Goal: Task Accomplishment & Management: Complete application form

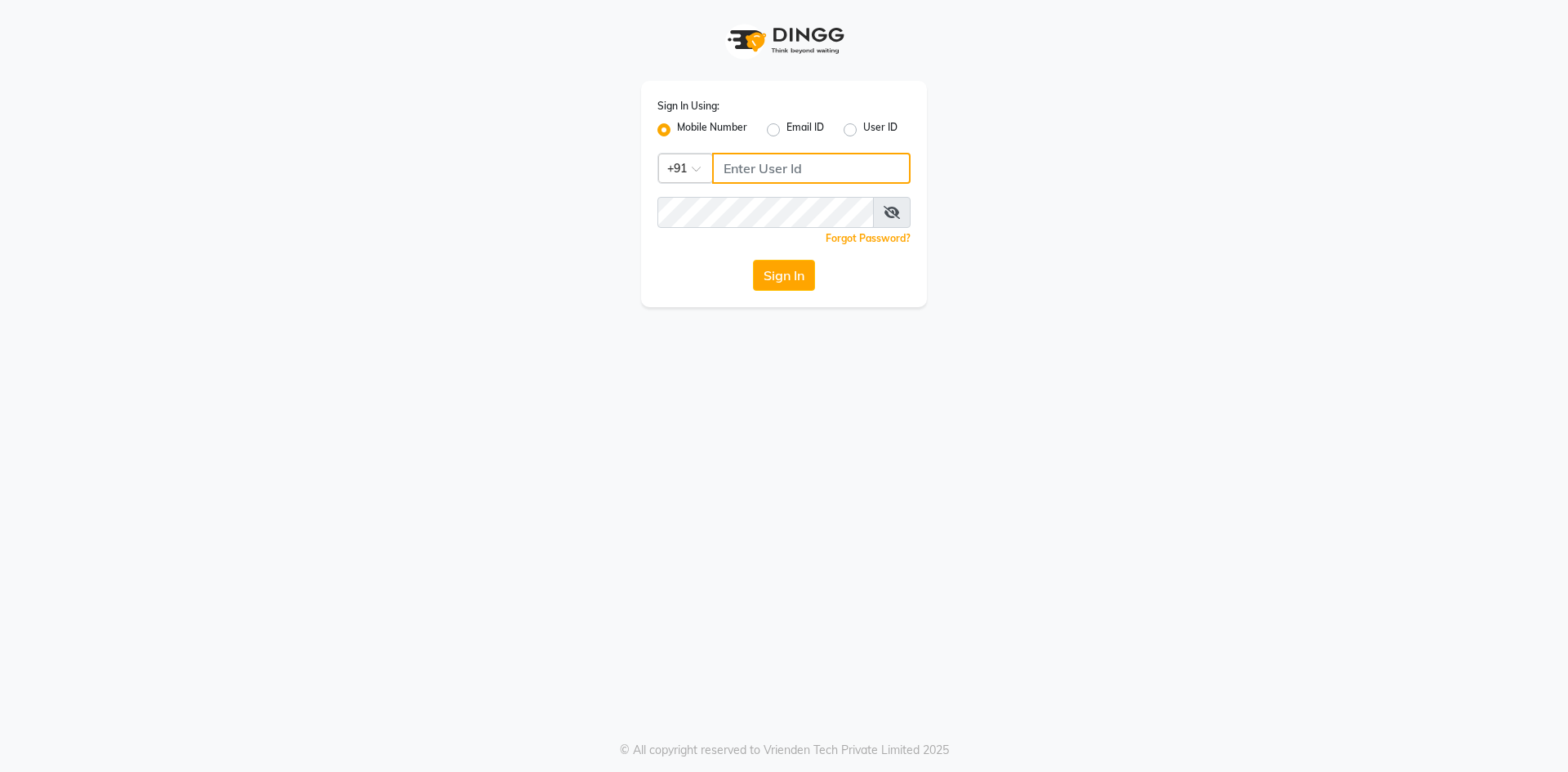
click at [745, 173] on input "Username" at bounding box center [811, 168] width 199 height 31
type input "9821990023"
click at [776, 286] on button "Sign In" at bounding box center [784, 275] width 62 height 31
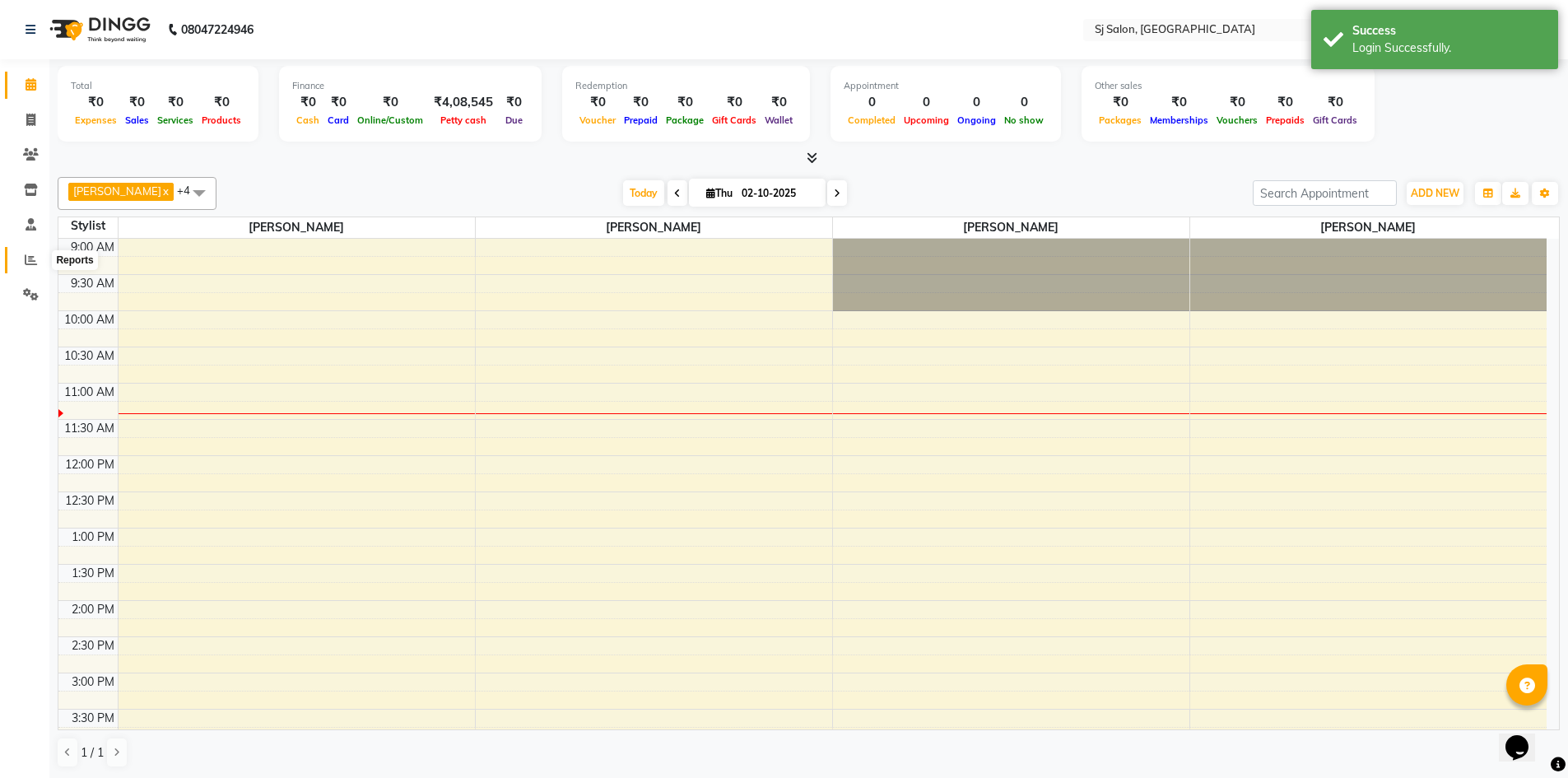
click at [30, 254] on icon at bounding box center [31, 260] width 13 height 13
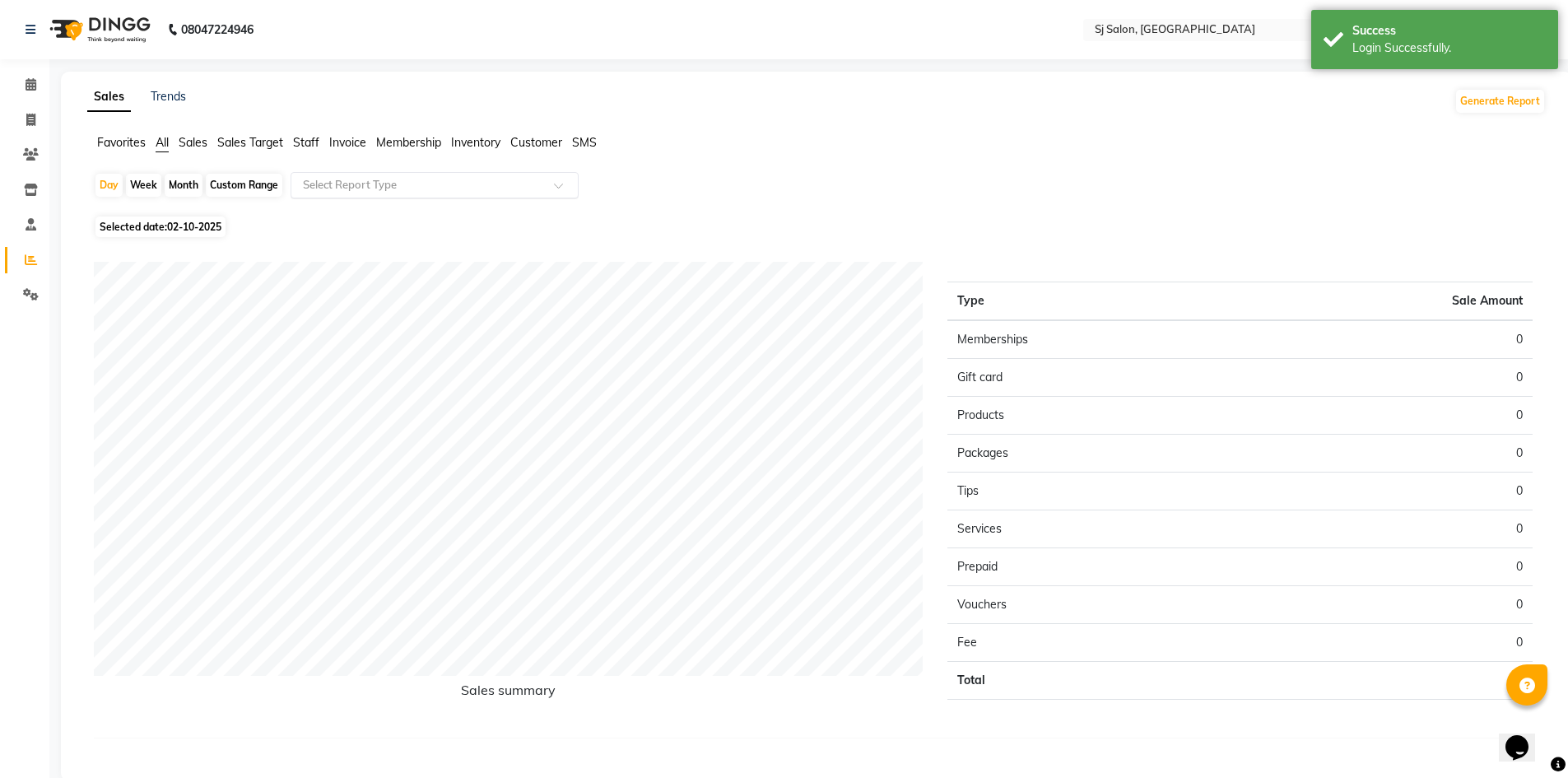
click at [356, 178] on input "text" at bounding box center [418, 185] width 237 height 16
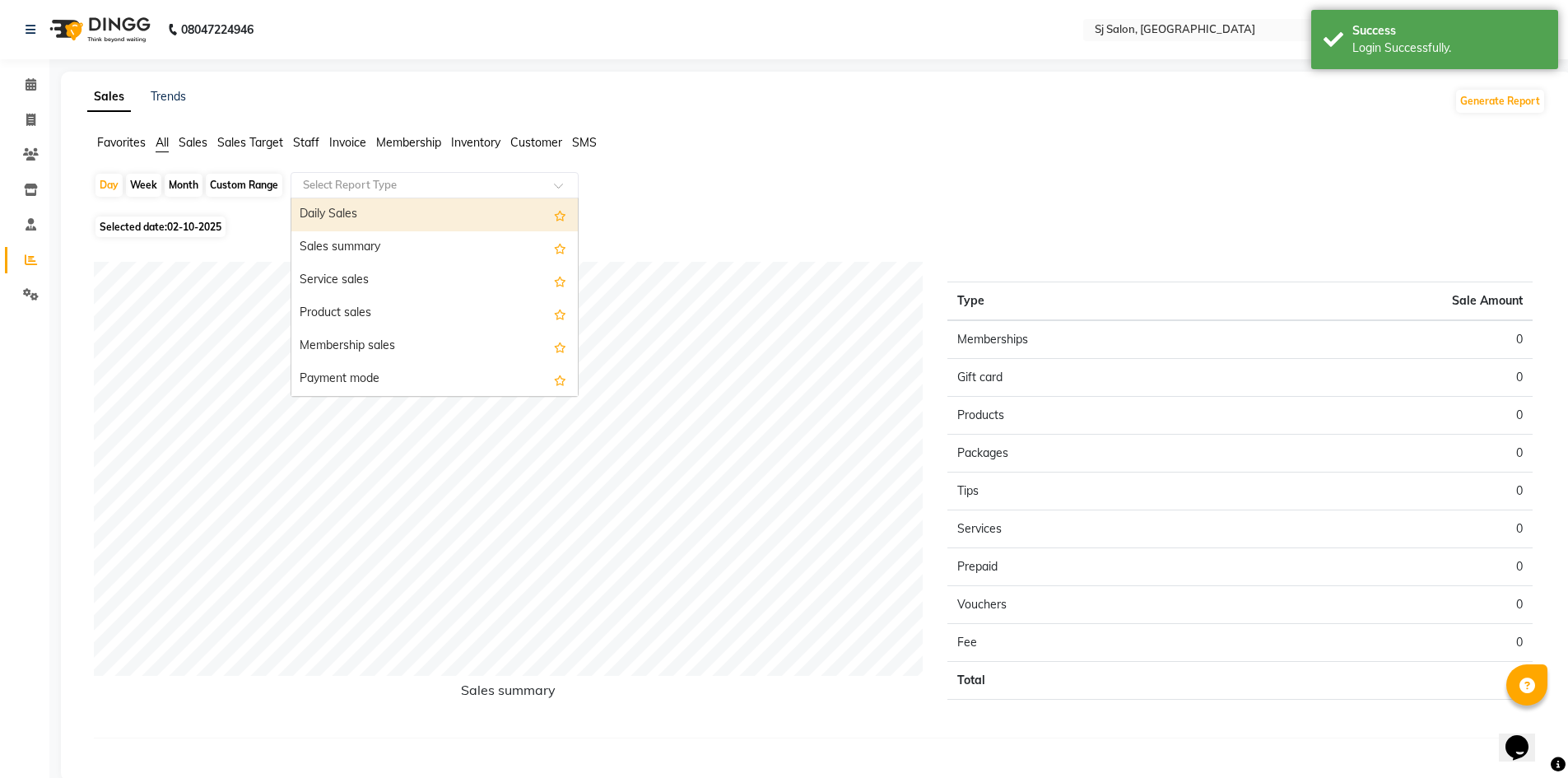
click at [712, 179] on div "Day Week Month Custom Range Select Report Type Daily Sales Sales summary Servic…" at bounding box center [817, 192] width 1445 height 40
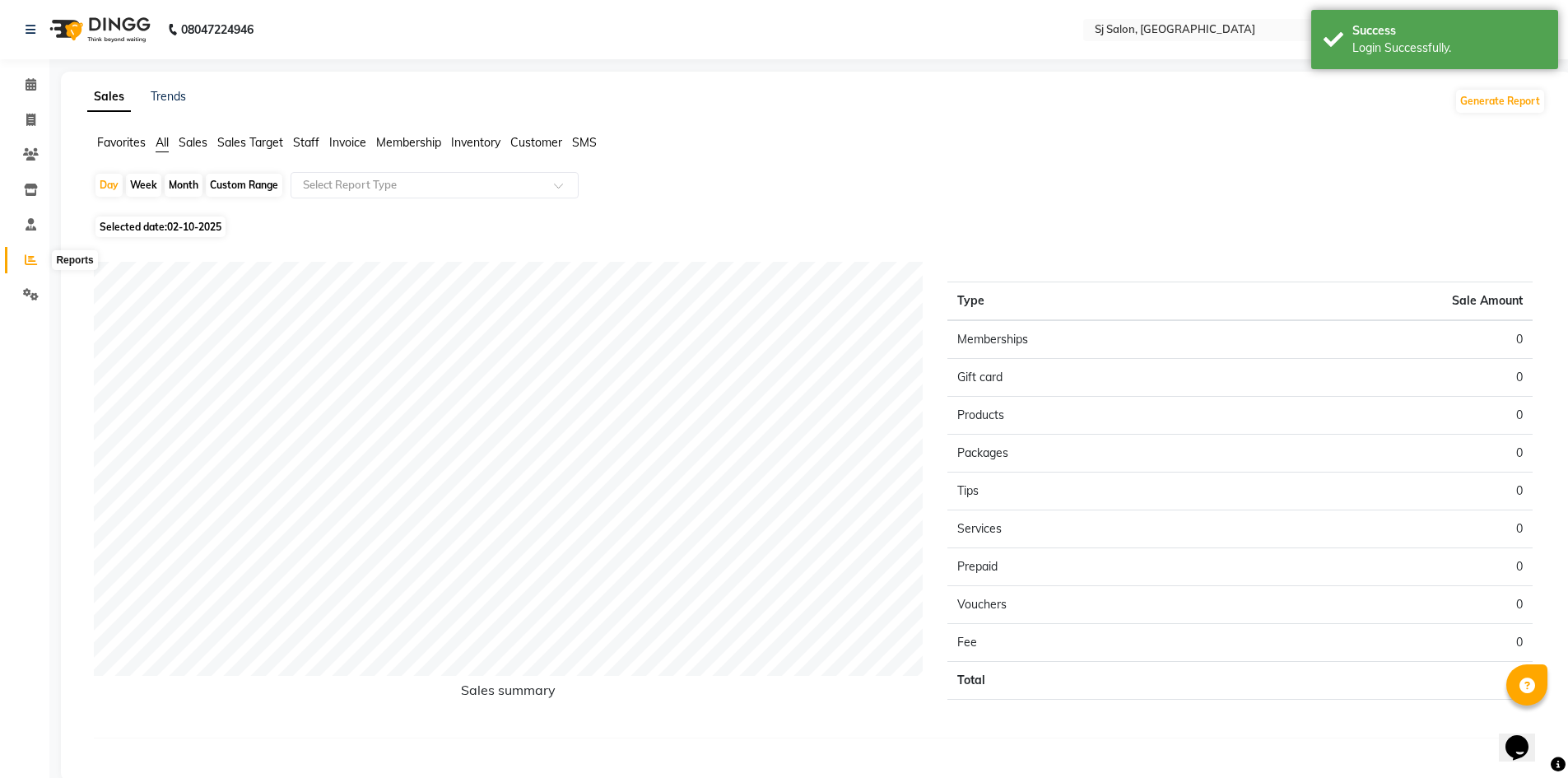
click at [32, 259] on icon at bounding box center [31, 260] width 13 height 13
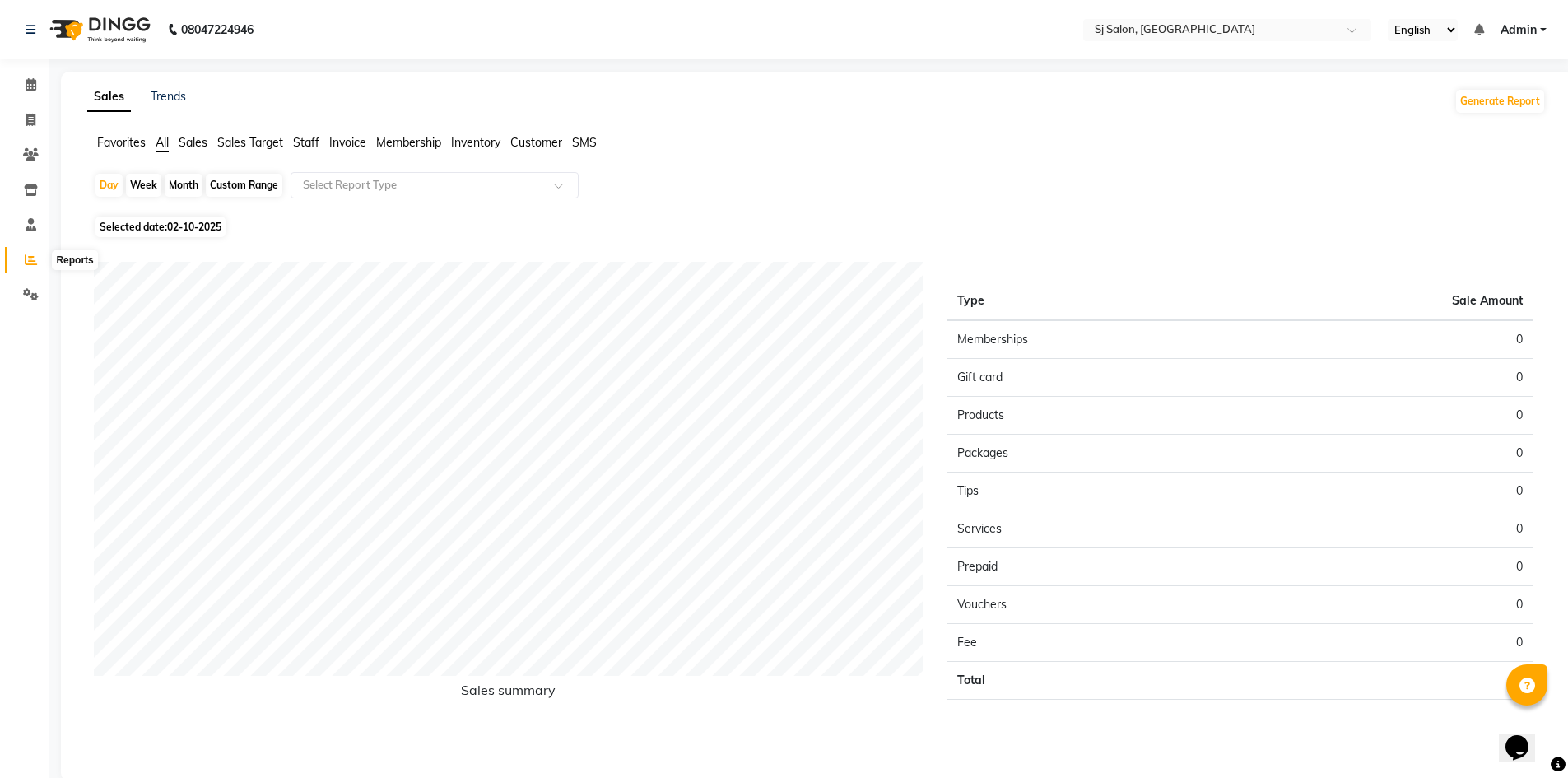
click at [28, 261] on icon at bounding box center [31, 260] width 13 height 13
click at [26, 116] on icon at bounding box center [31, 120] width 9 height 13
select select "8616"
select select "service"
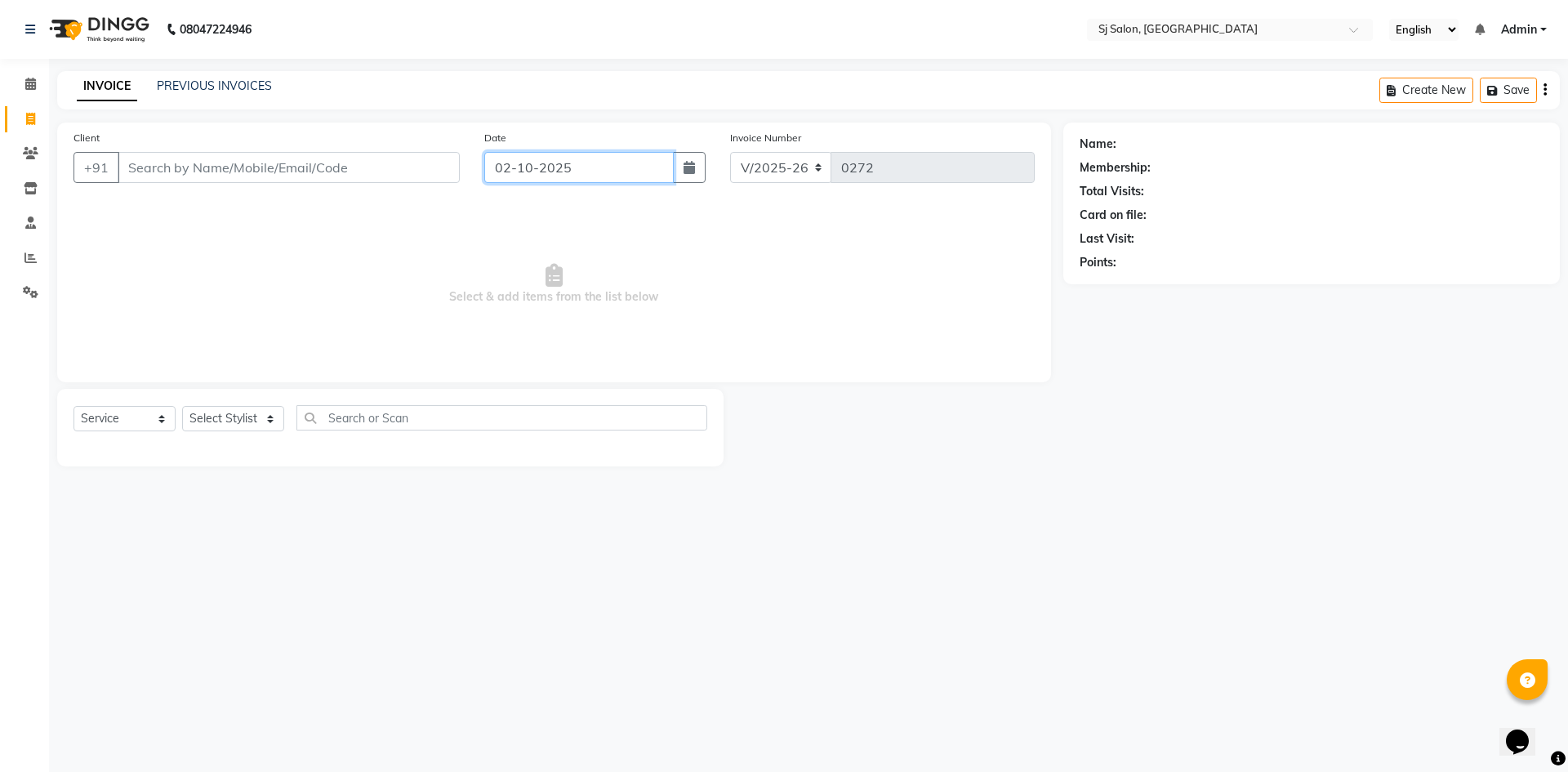
click at [573, 160] on input "02-10-2025" at bounding box center [580, 167] width 190 height 31
select select "10"
select select "2025"
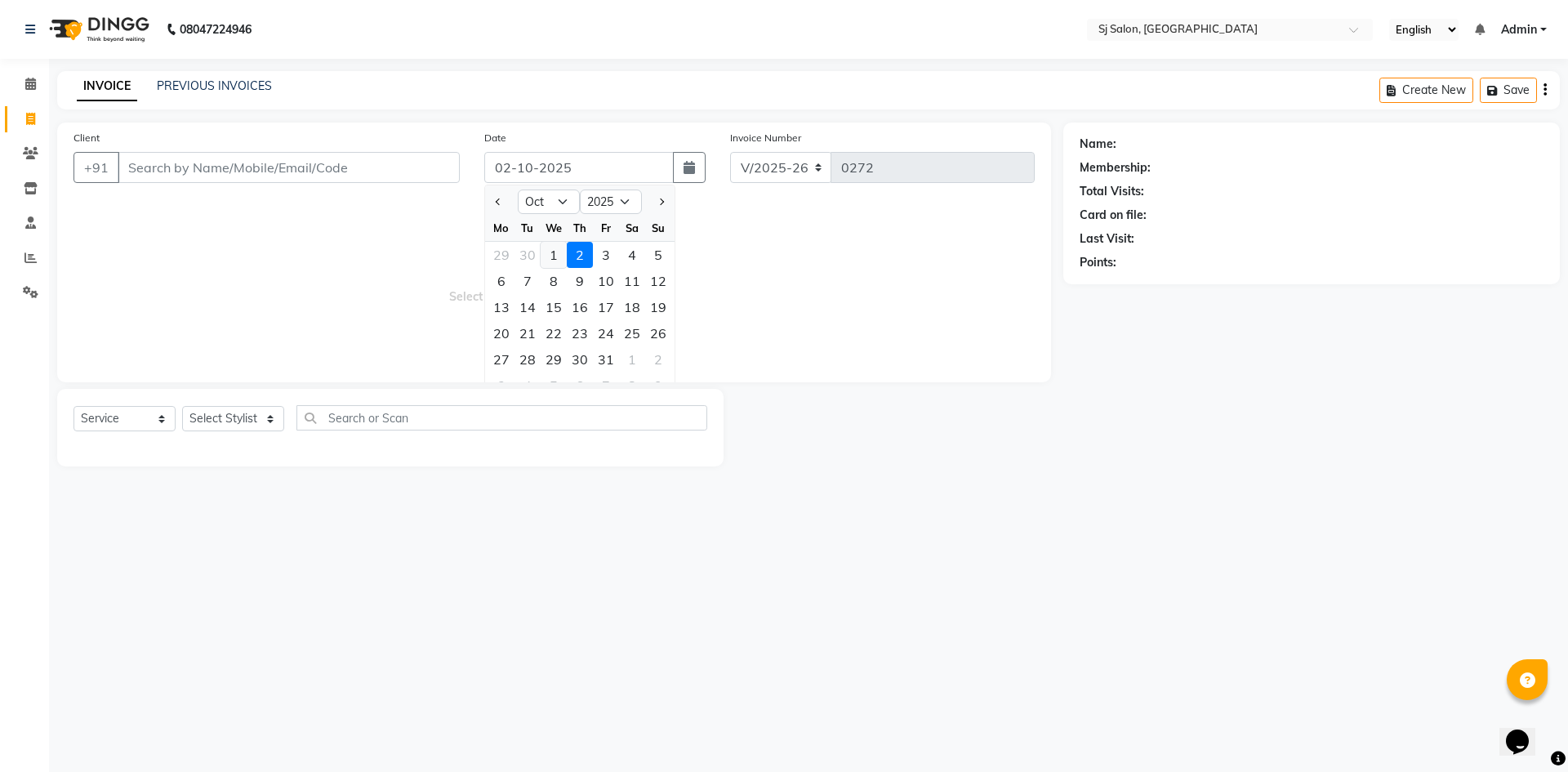
click at [552, 255] on div "1" at bounding box center [554, 254] width 26 height 26
type input "01-10-2025"
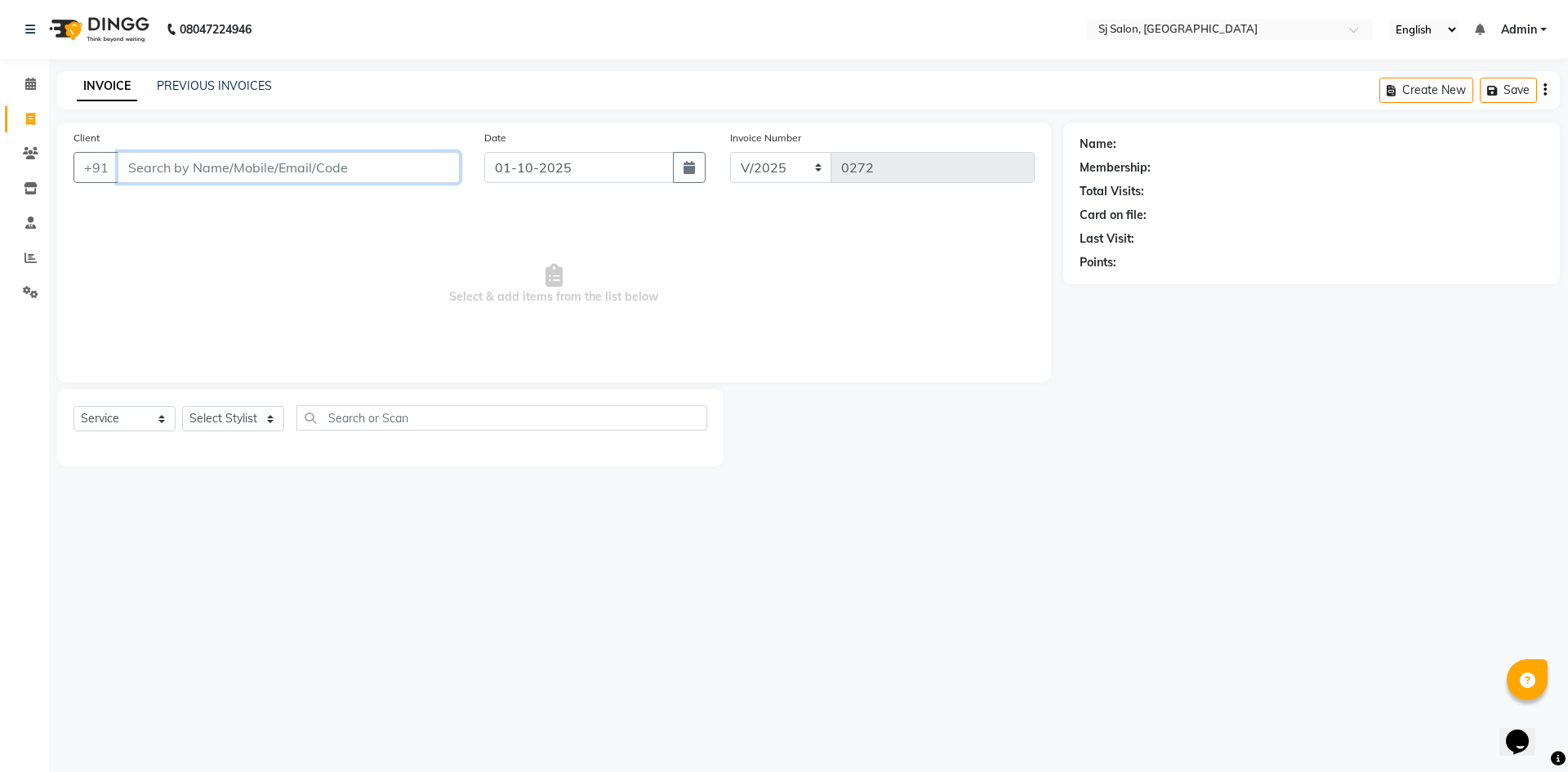
click at [323, 157] on input "Client" at bounding box center [288, 167] width 342 height 31
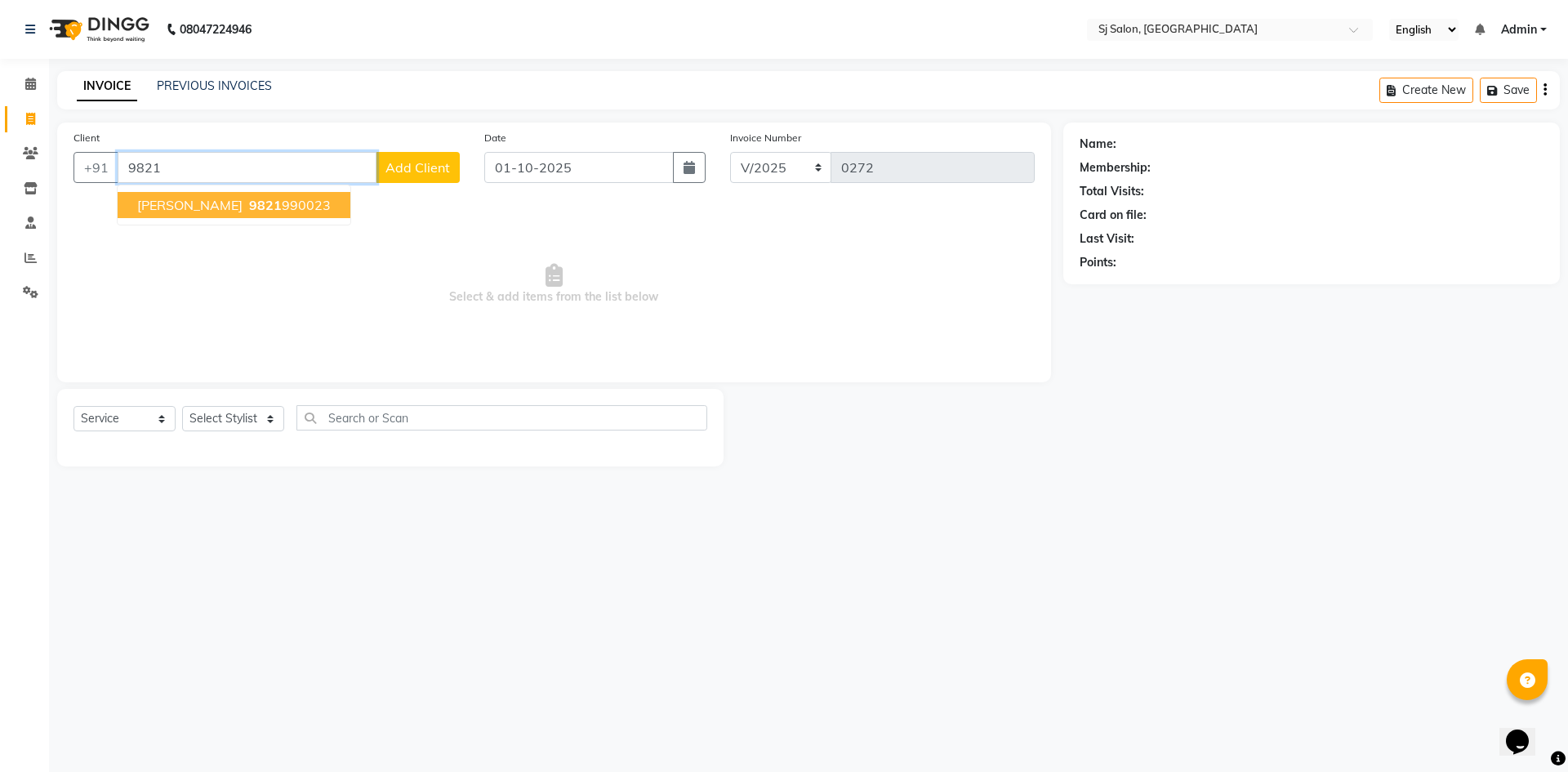
click at [300, 209] on ngb-highlight "9821 990023" at bounding box center [288, 205] width 85 height 16
type input "9821990023"
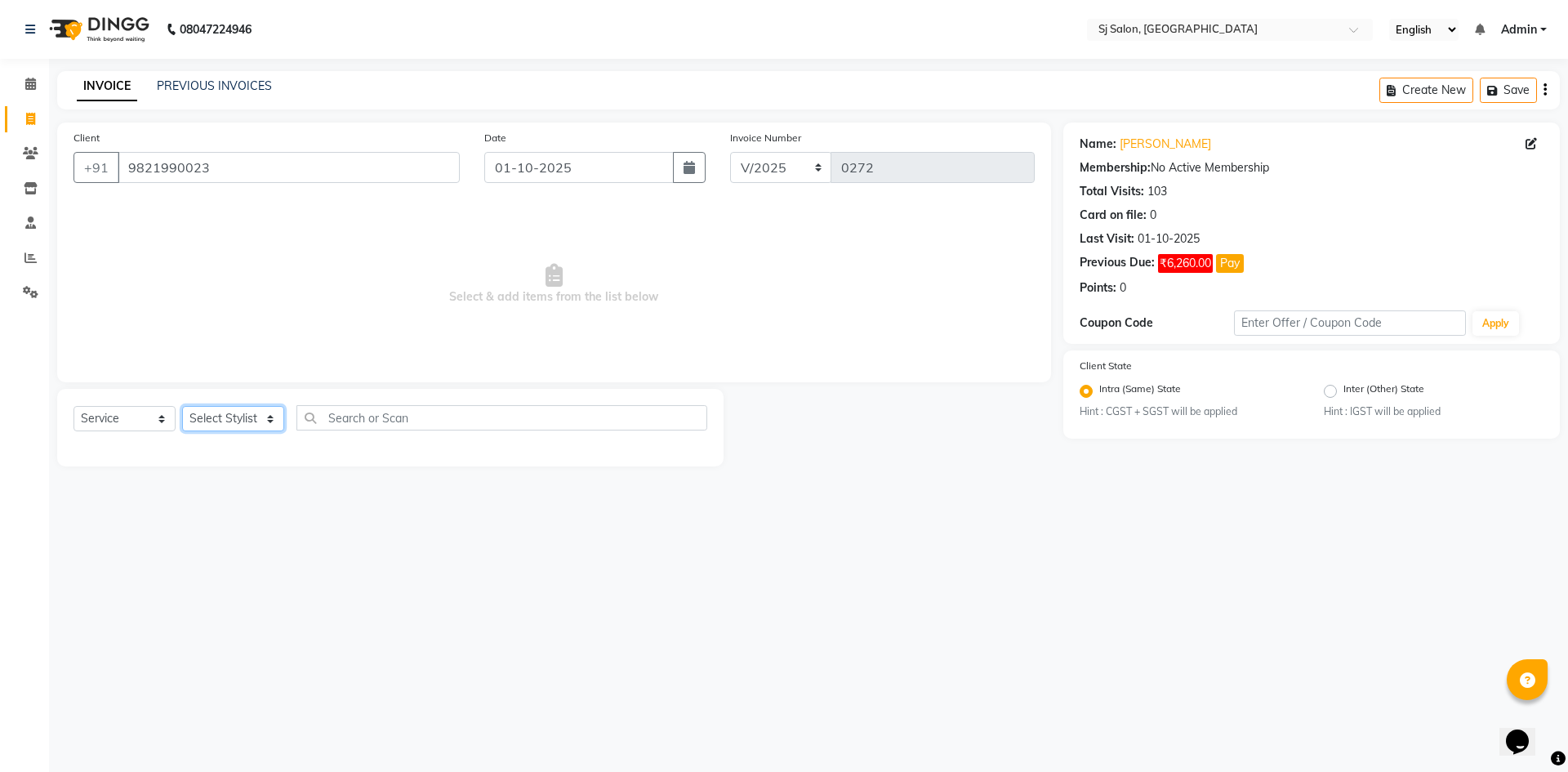
click at [256, 423] on select "Select Stylist afreen alivis [PERSON_NAME] [PERSON_NAME] [PERSON_NAME] [PERSON_…" at bounding box center [234, 419] width 102 height 25
select select "93090"
click at [182, 406] on select "Select Stylist afreen alivis [PERSON_NAME] [PERSON_NAME] [PERSON_NAME] [PERSON_…" at bounding box center [234, 419] width 102 height 25
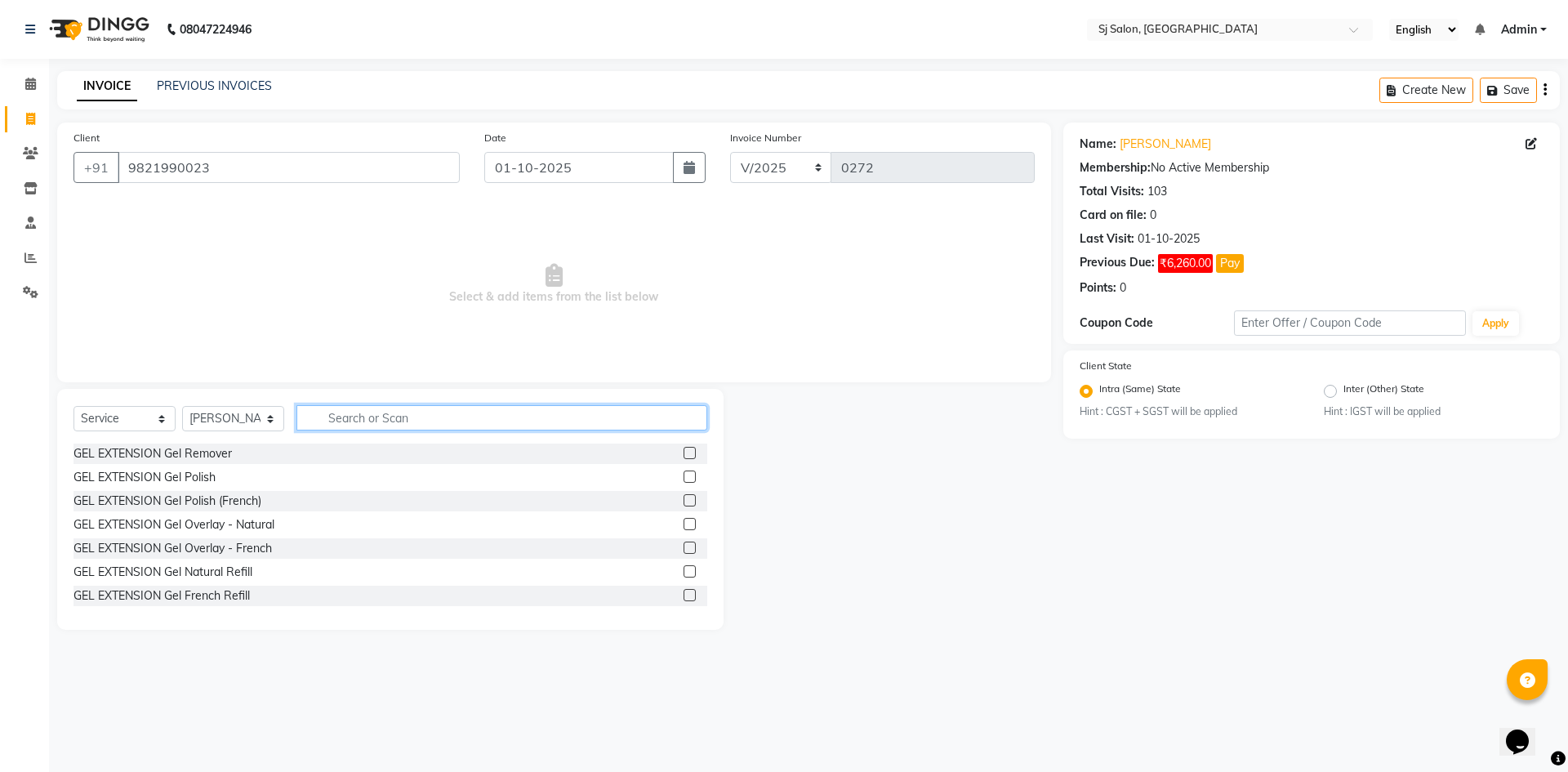
click at [376, 418] on input "text" at bounding box center [501, 418] width 411 height 25
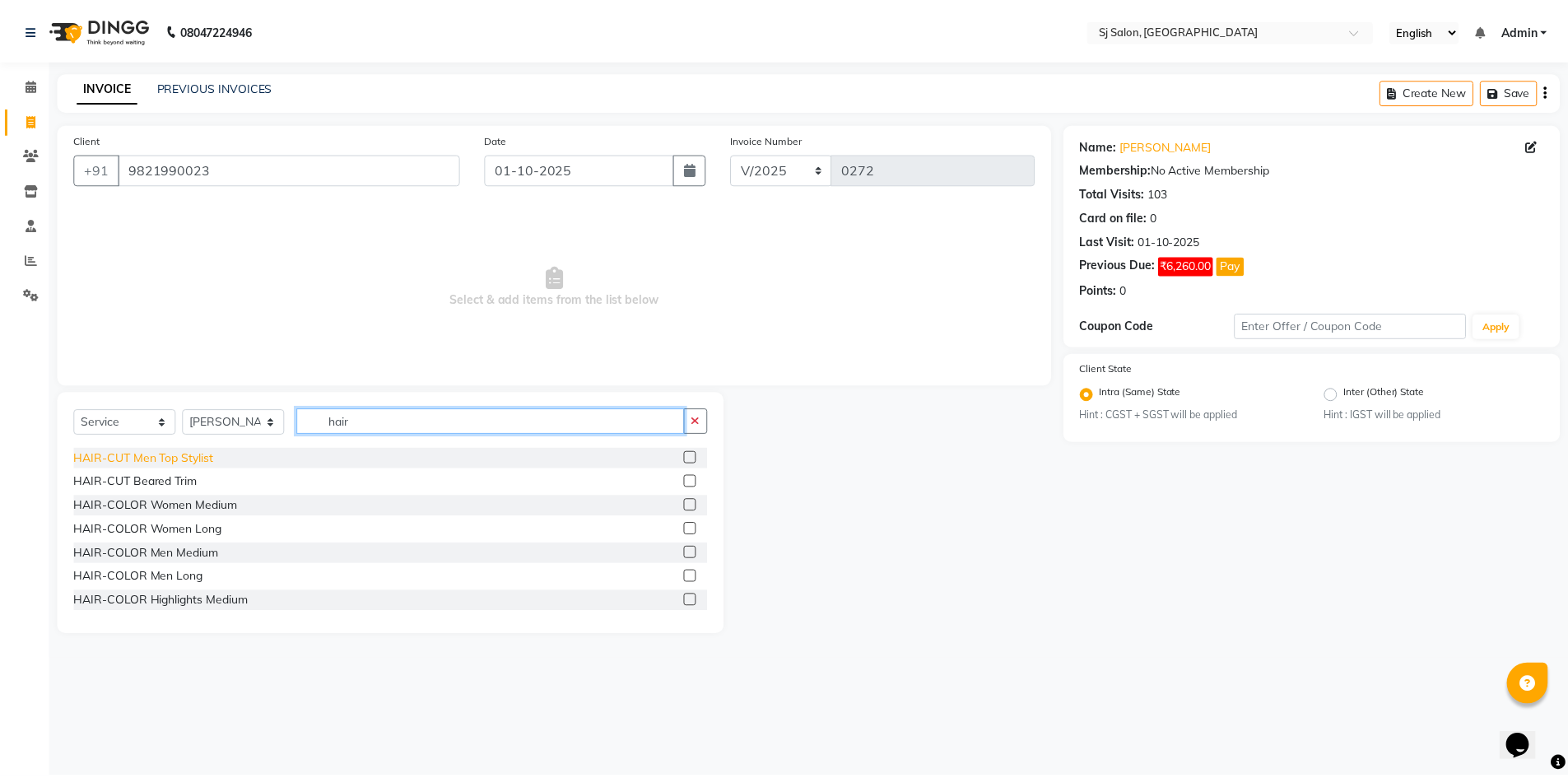
scroll to position [247, 0]
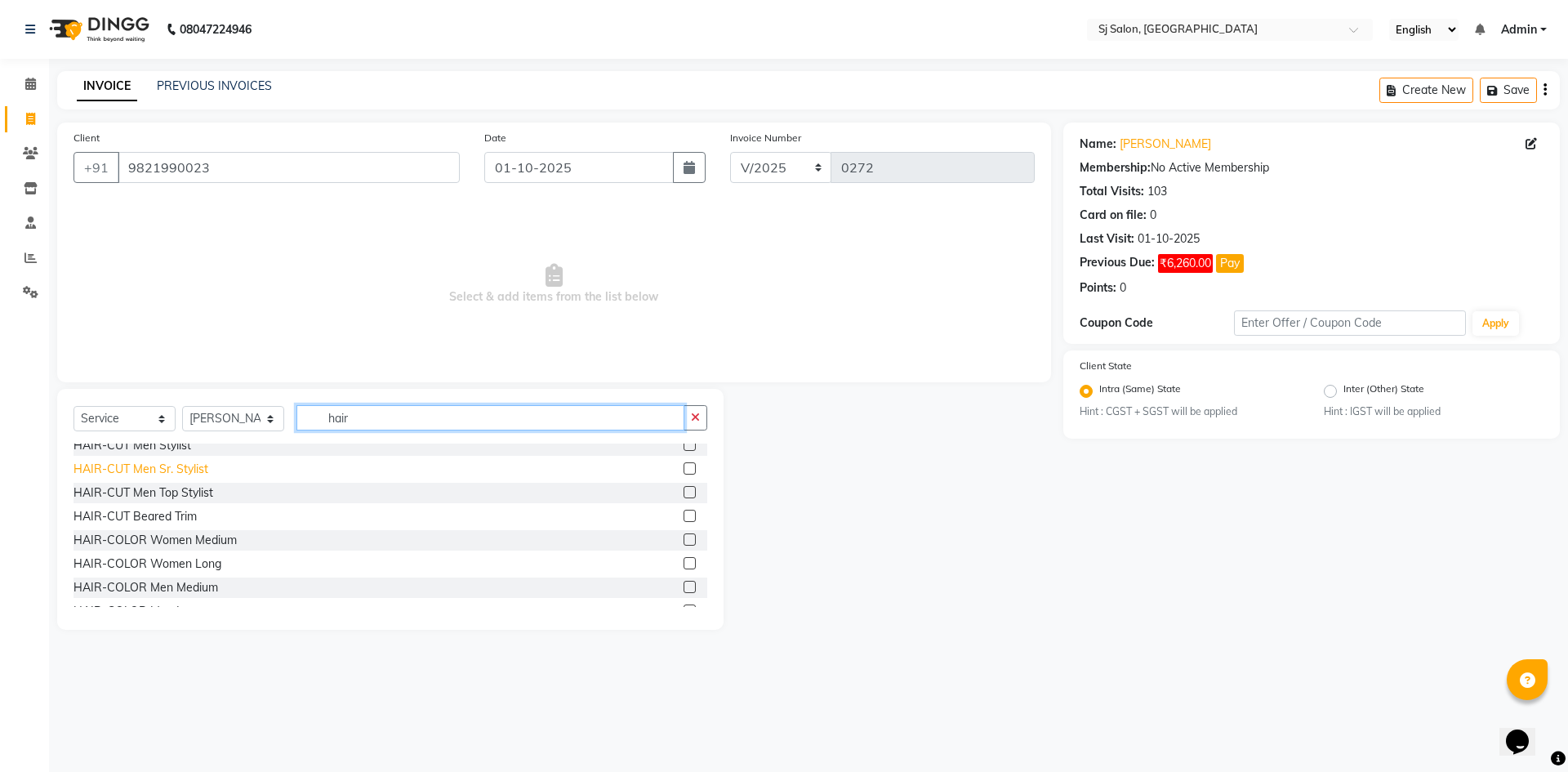
type input "hair"
click at [177, 472] on div "HAIR-CUT Men Sr. Stylist" at bounding box center [141, 469] width 135 height 17
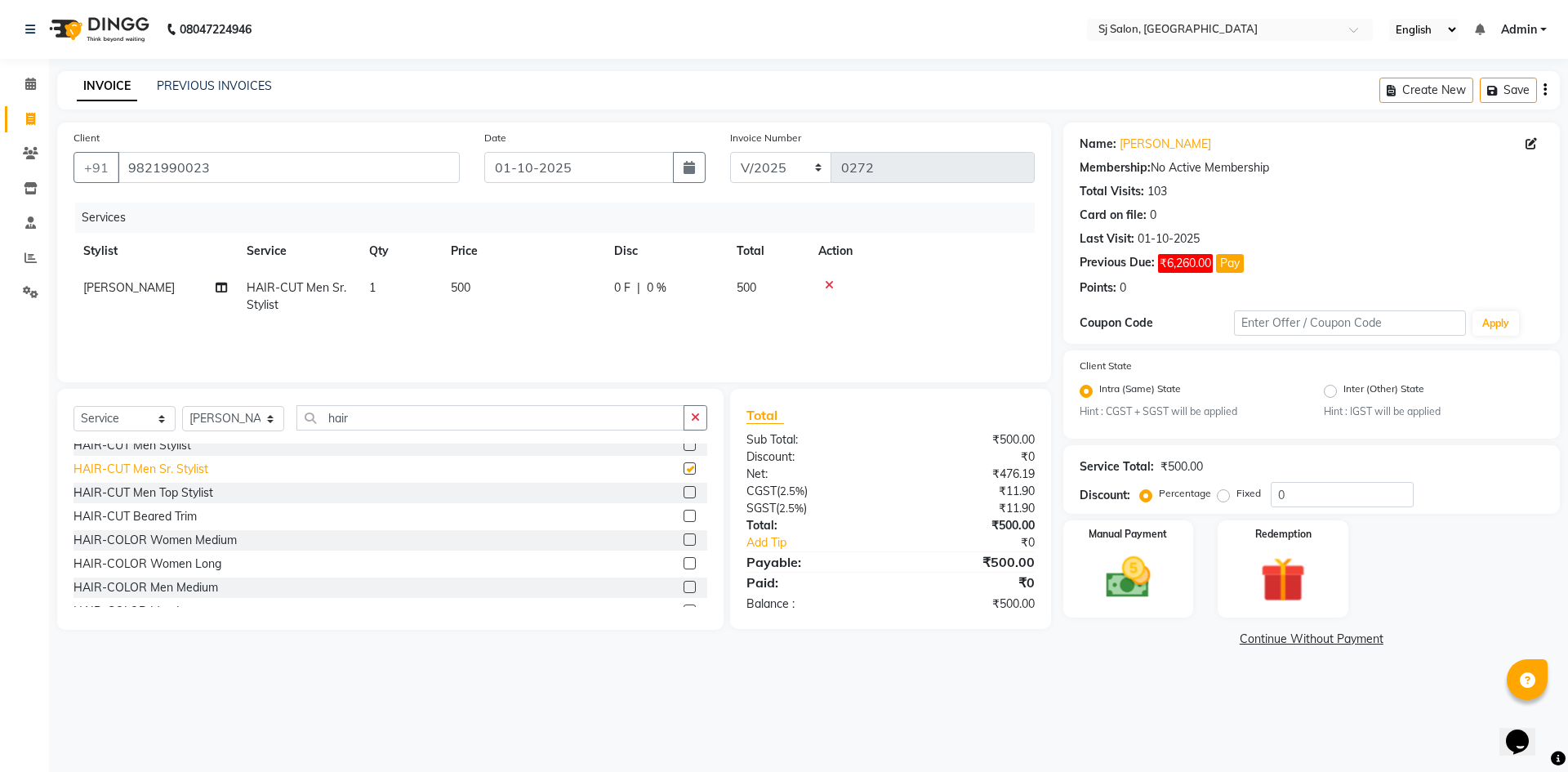
checkbox input "false"
click at [460, 289] on span "500" at bounding box center [461, 288] width 20 height 14
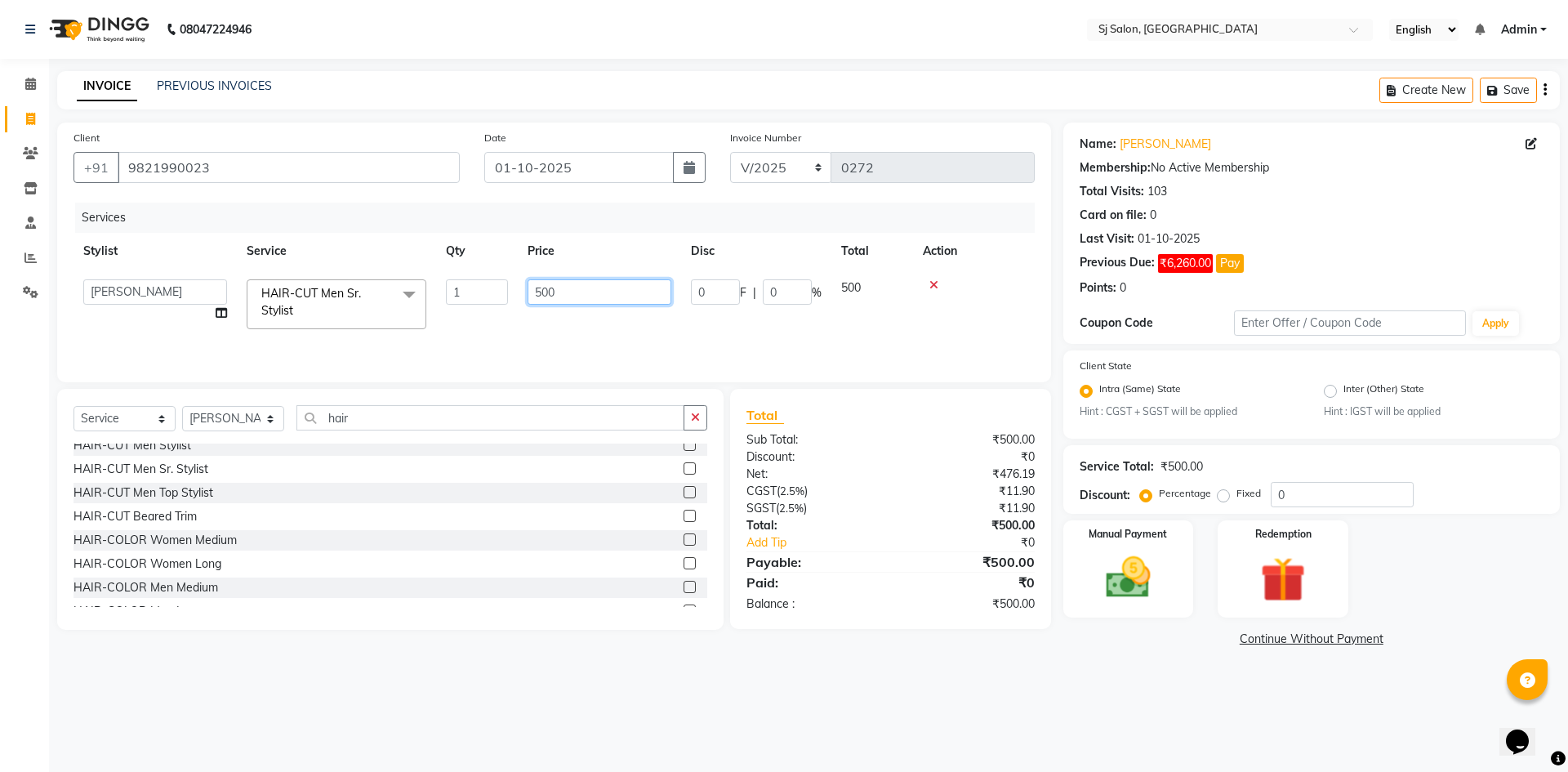
click at [541, 289] on input "500" at bounding box center [599, 292] width 144 height 25
type input "400"
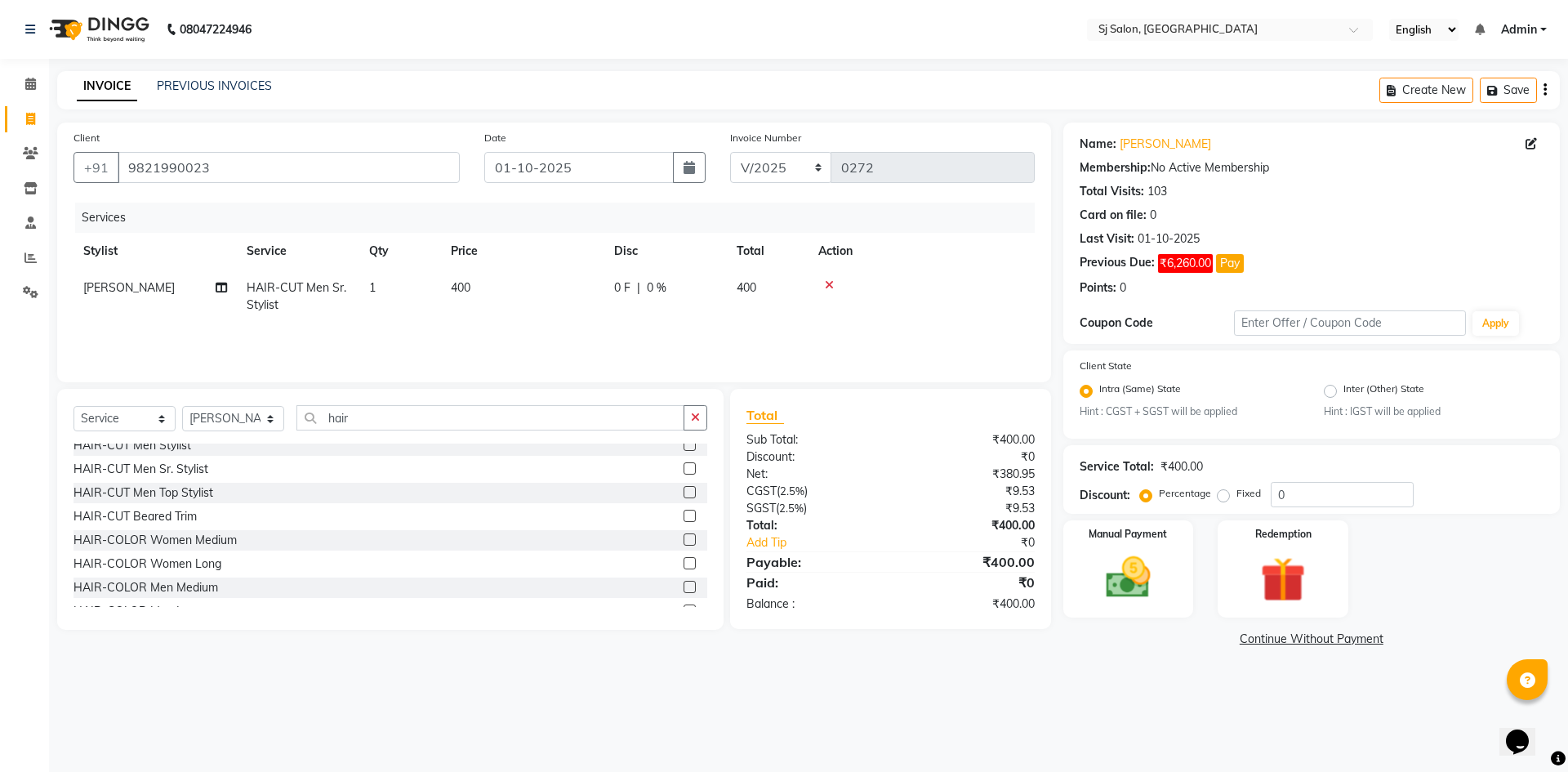
click at [722, 655] on main "INVOICE PREVIOUS INVOICES Create New Save Client [PHONE_NUMBER] Date [DATE] Inv…" at bounding box center [809, 373] width 1519 height 605
click at [1111, 582] on img at bounding box center [1129, 579] width 76 height 54
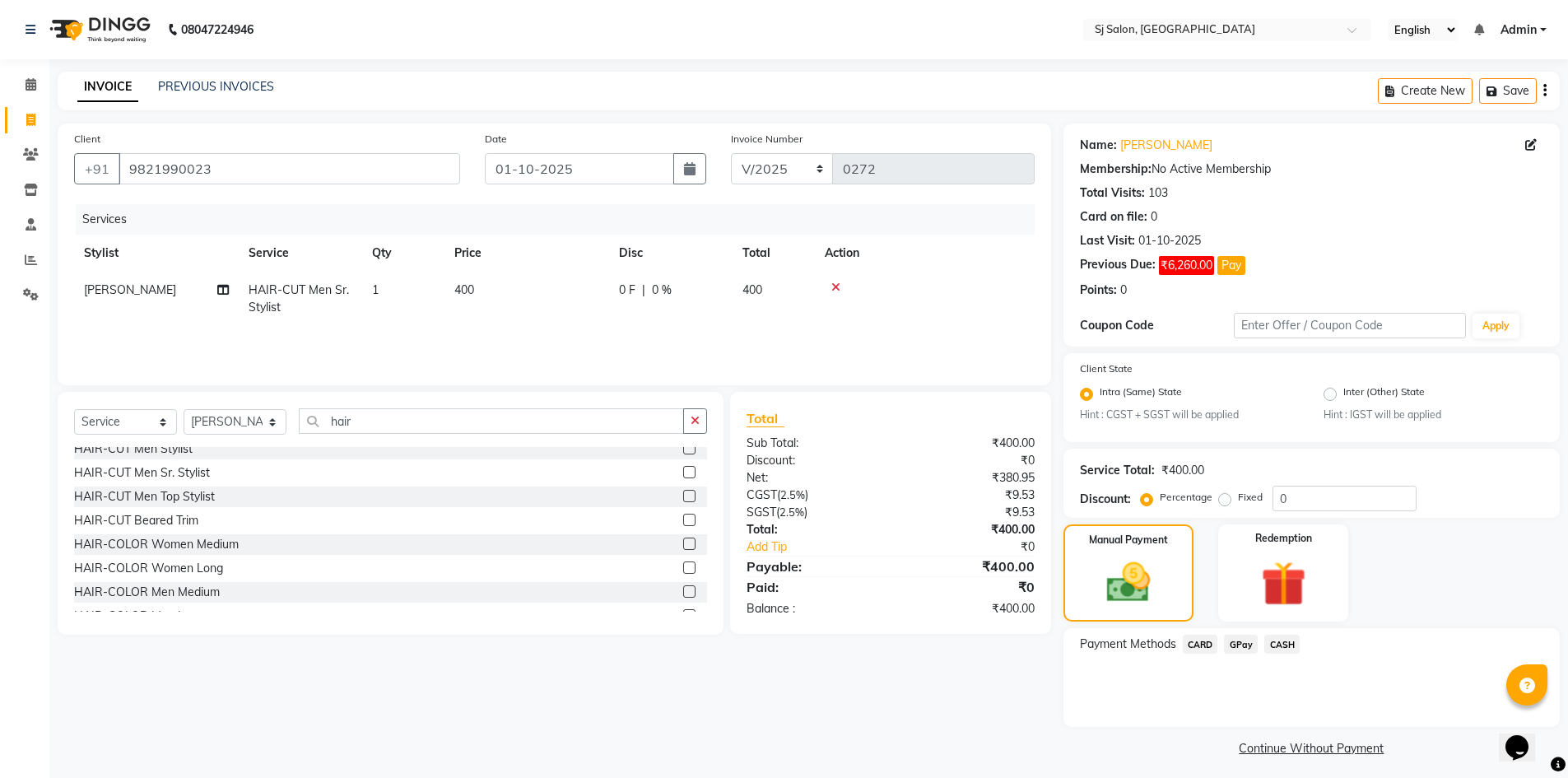
click at [1248, 639] on span "GPay" at bounding box center [1240, 644] width 33 height 19
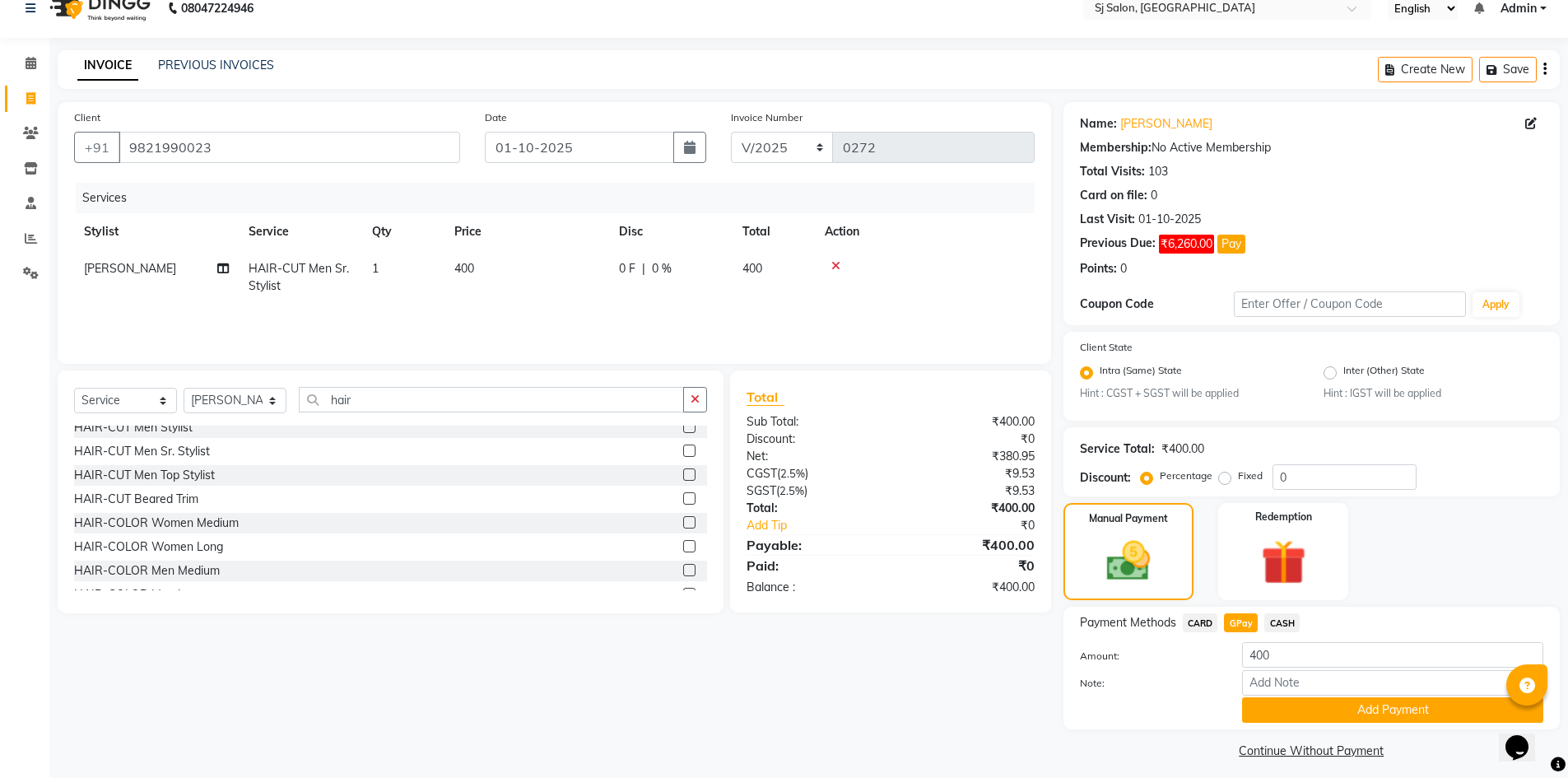
scroll to position [32, 0]
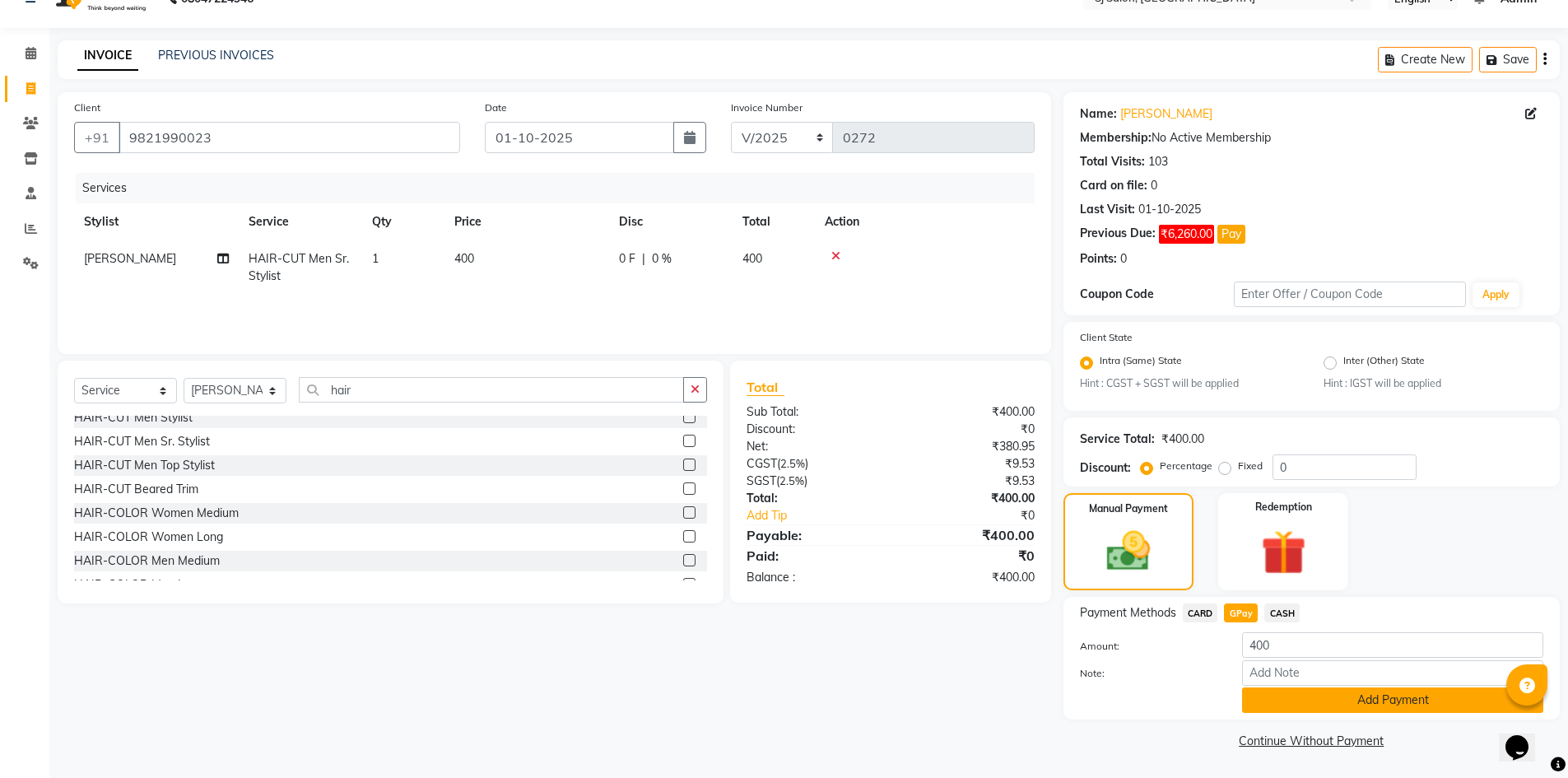
click at [1313, 696] on button "Add Payment" at bounding box center [1392, 700] width 301 height 25
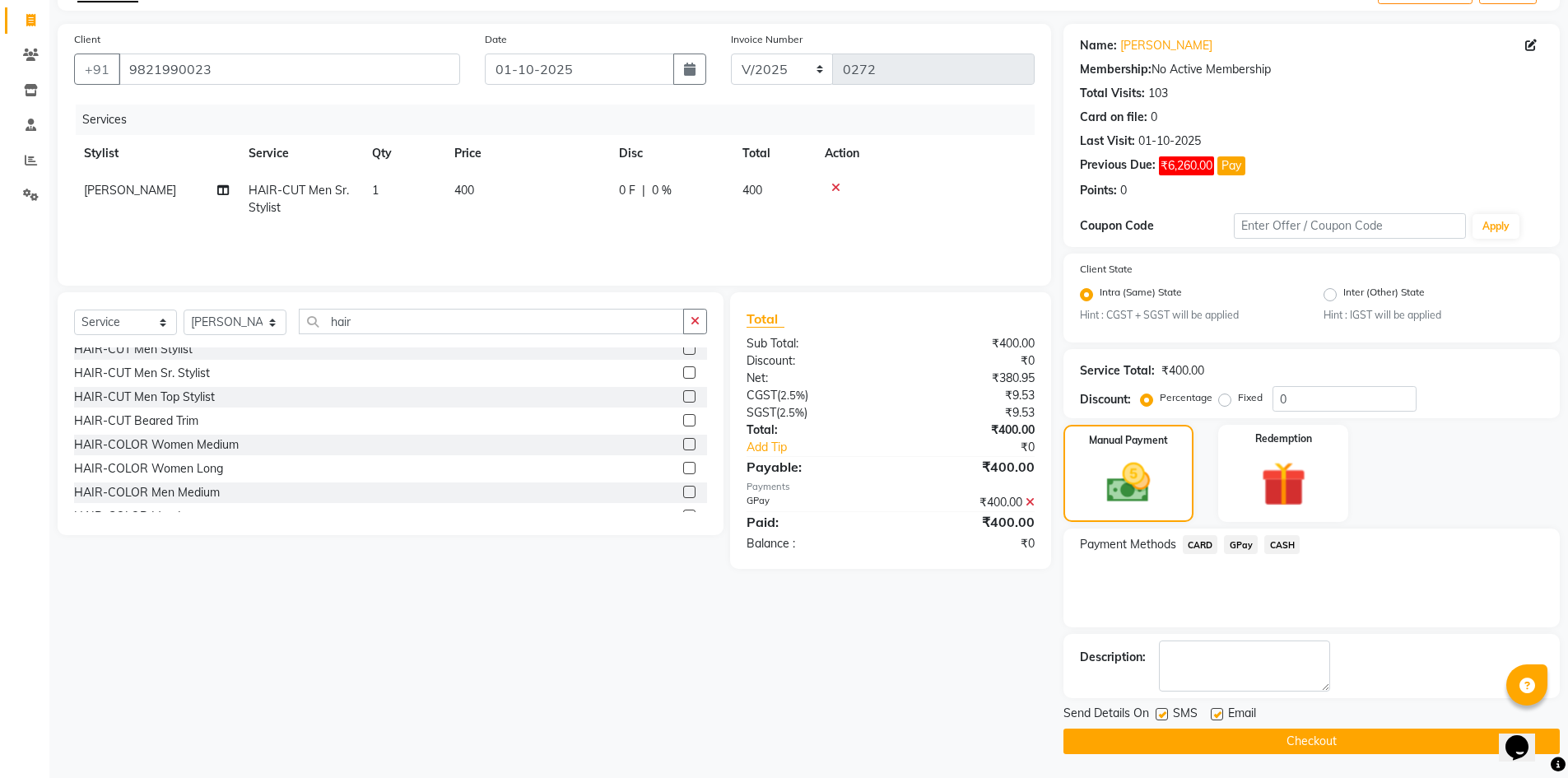
scroll to position [101, 0]
click at [1162, 716] on label at bounding box center [1162, 714] width 13 height 13
click at [1162, 716] on input "checkbox" at bounding box center [1161, 715] width 11 height 11
checkbox input "false"
click at [1154, 735] on button "Checkout" at bounding box center [1311, 741] width 496 height 25
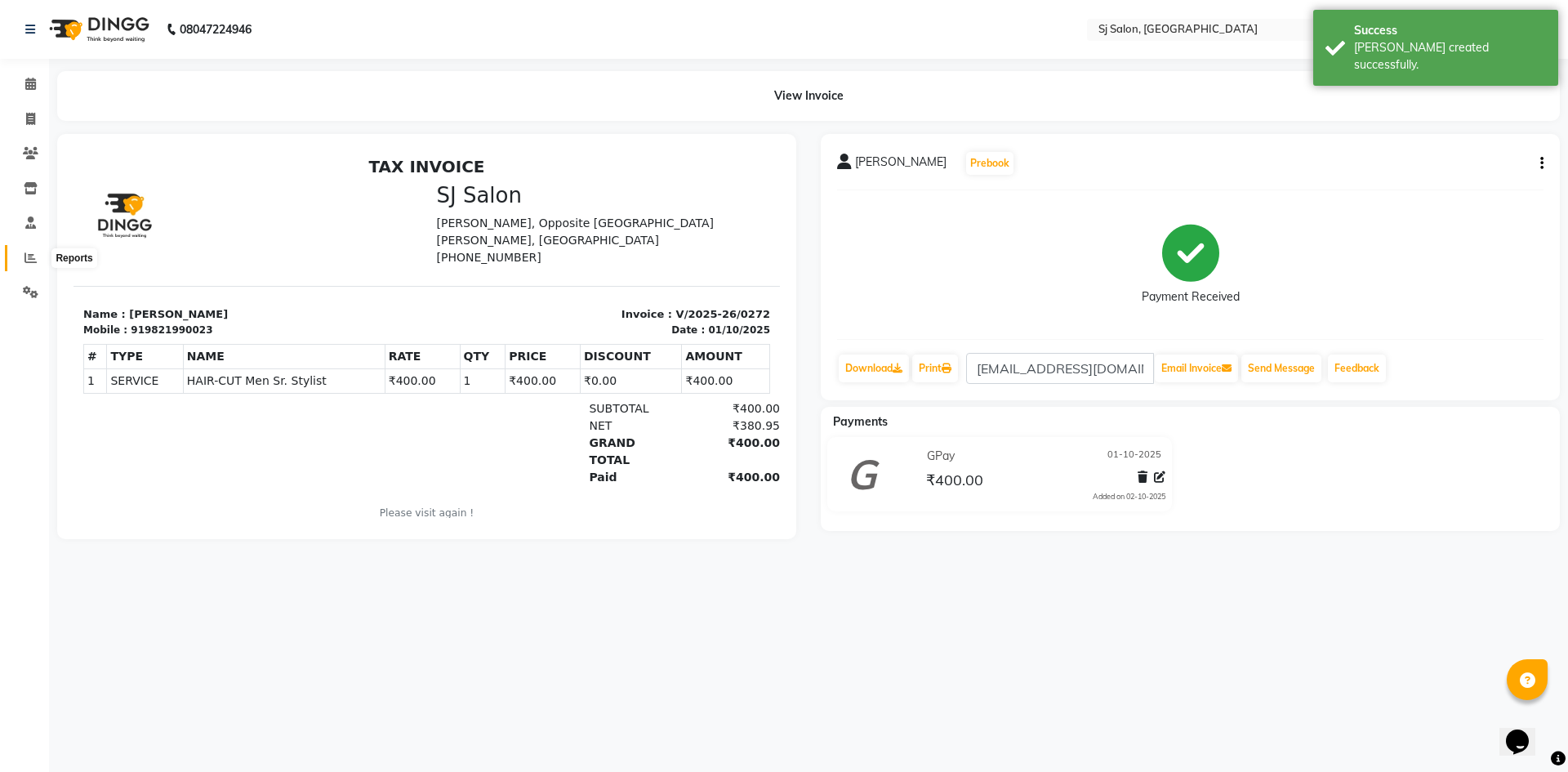
click at [34, 257] on icon at bounding box center [31, 258] width 13 height 13
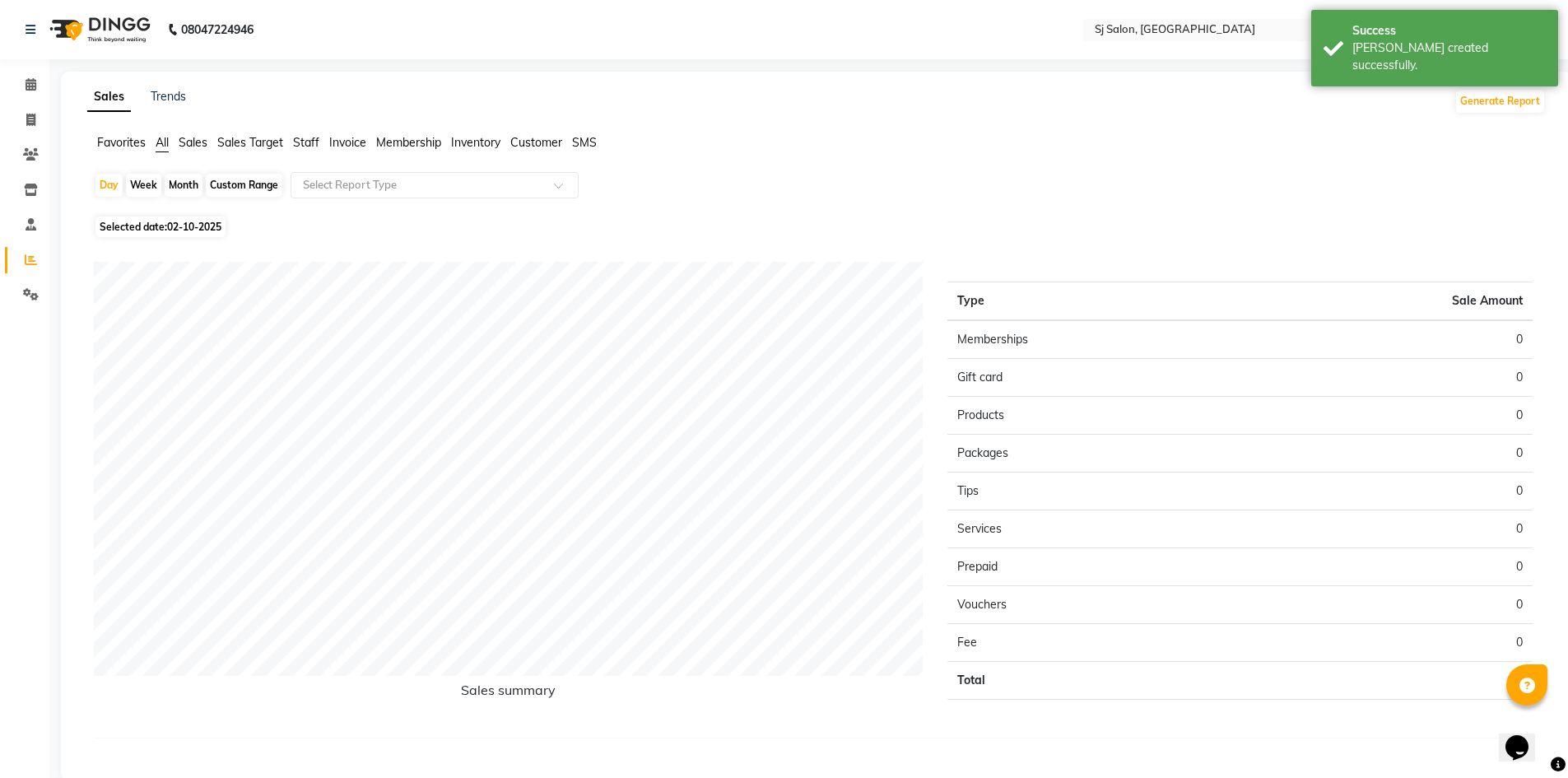
click at [187, 140] on span "Sales" at bounding box center [193, 142] width 29 height 14
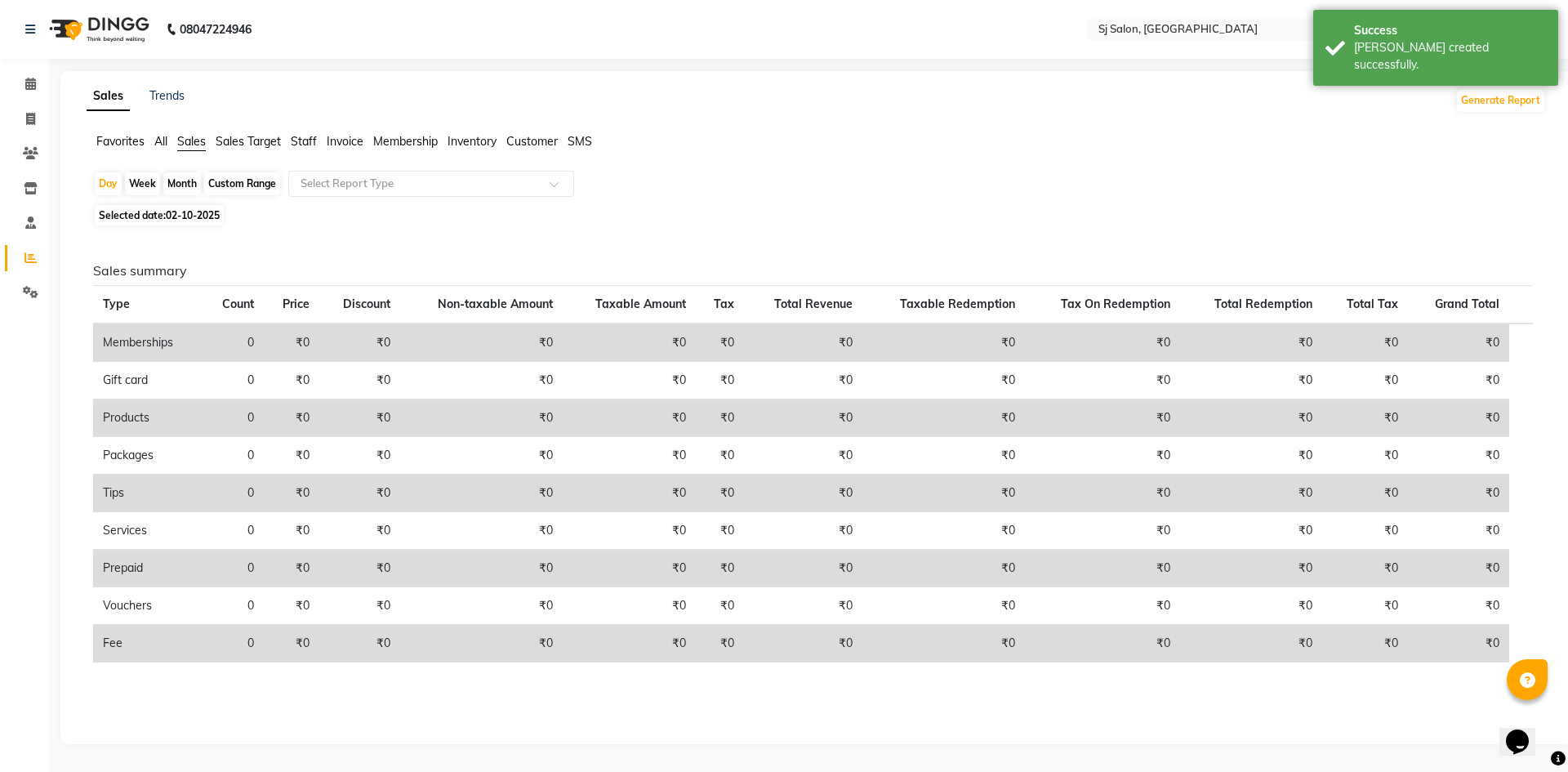
click at [190, 177] on div "Month" at bounding box center [182, 183] width 38 height 22
select select "10"
select select "2025"
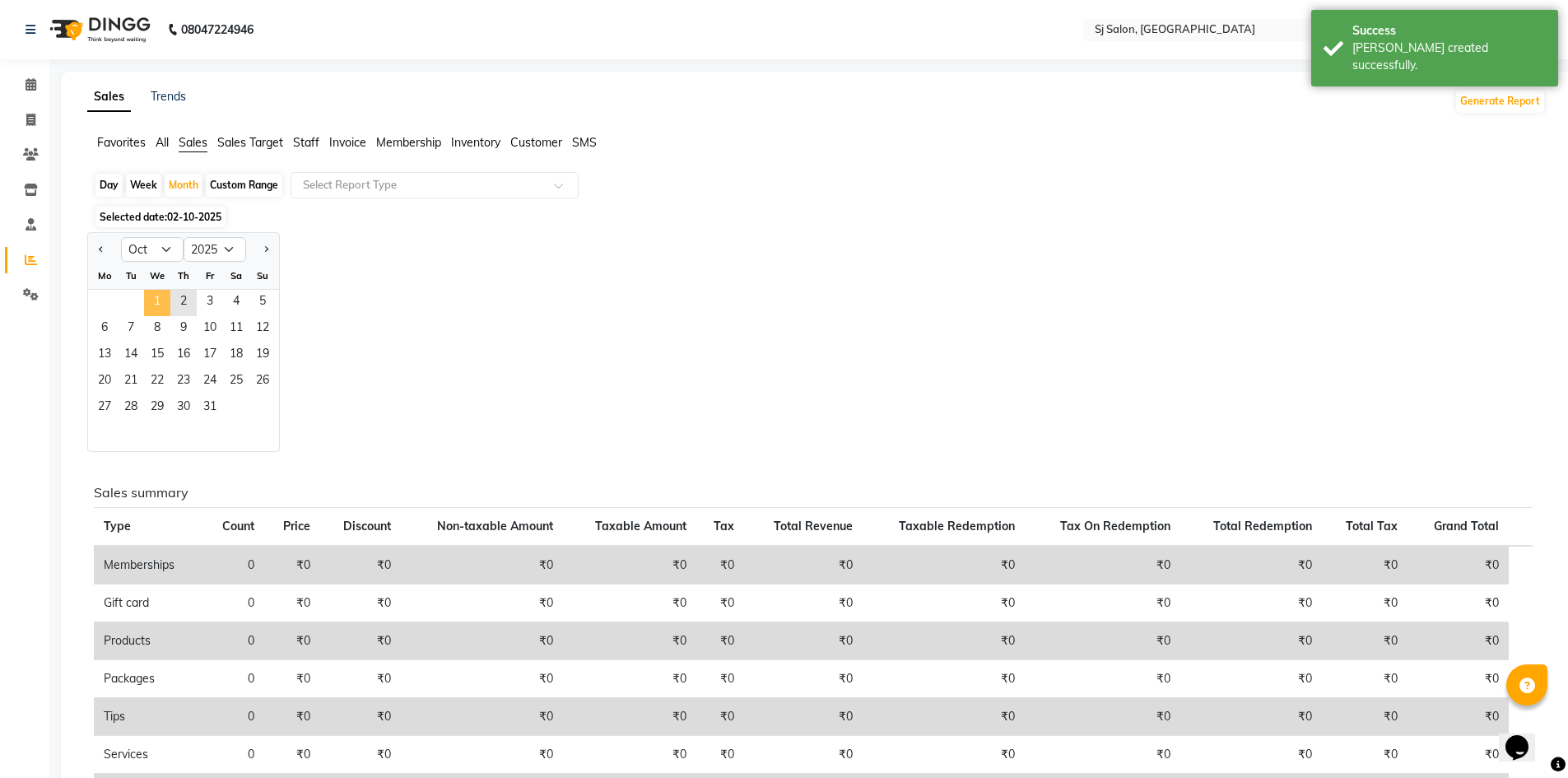
click at [152, 304] on span "1" at bounding box center [157, 303] width 26 height 26
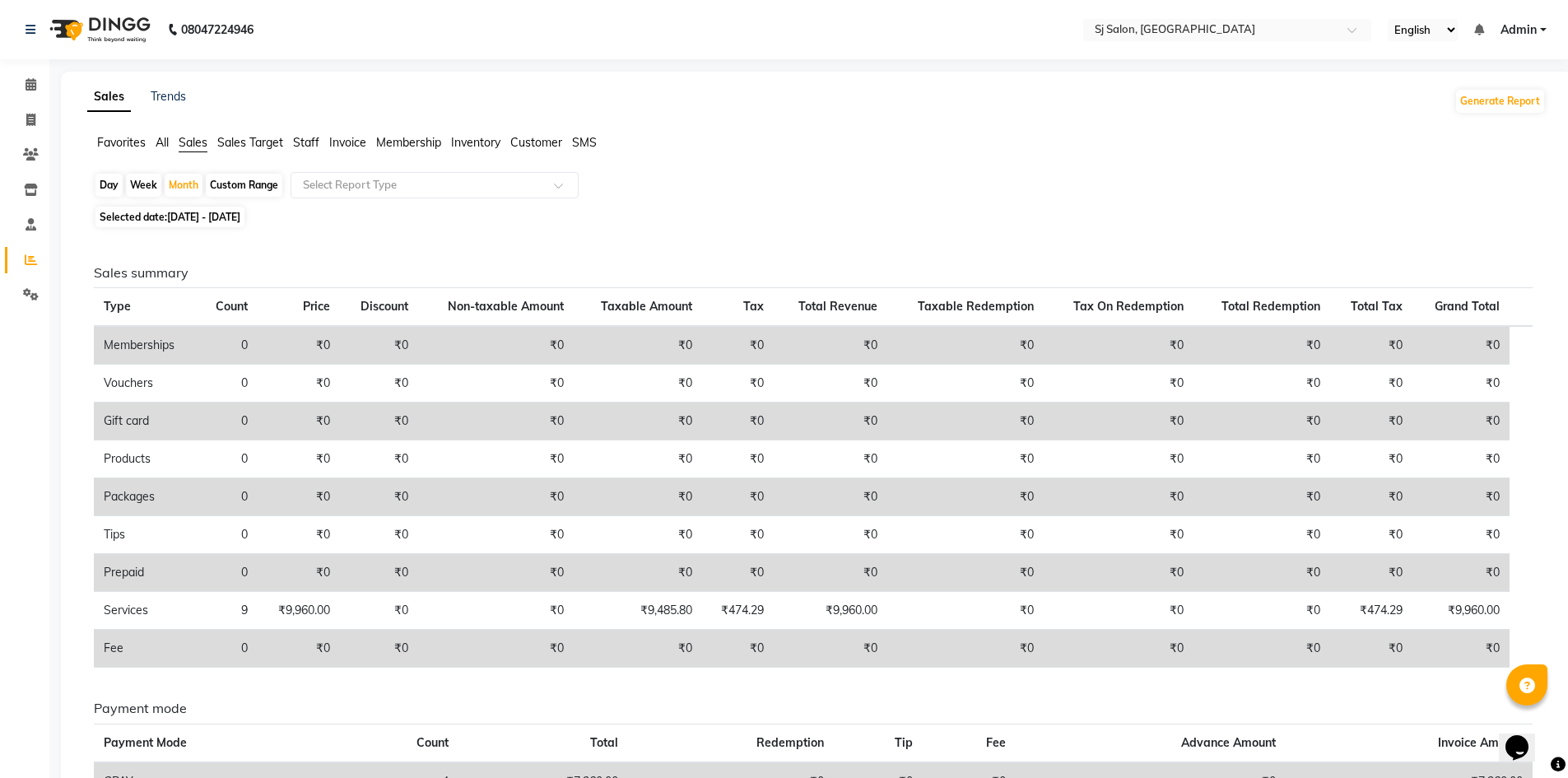
click at [310, 148] on span "Staff" at bounding box center [306, 142] width 26 height 14
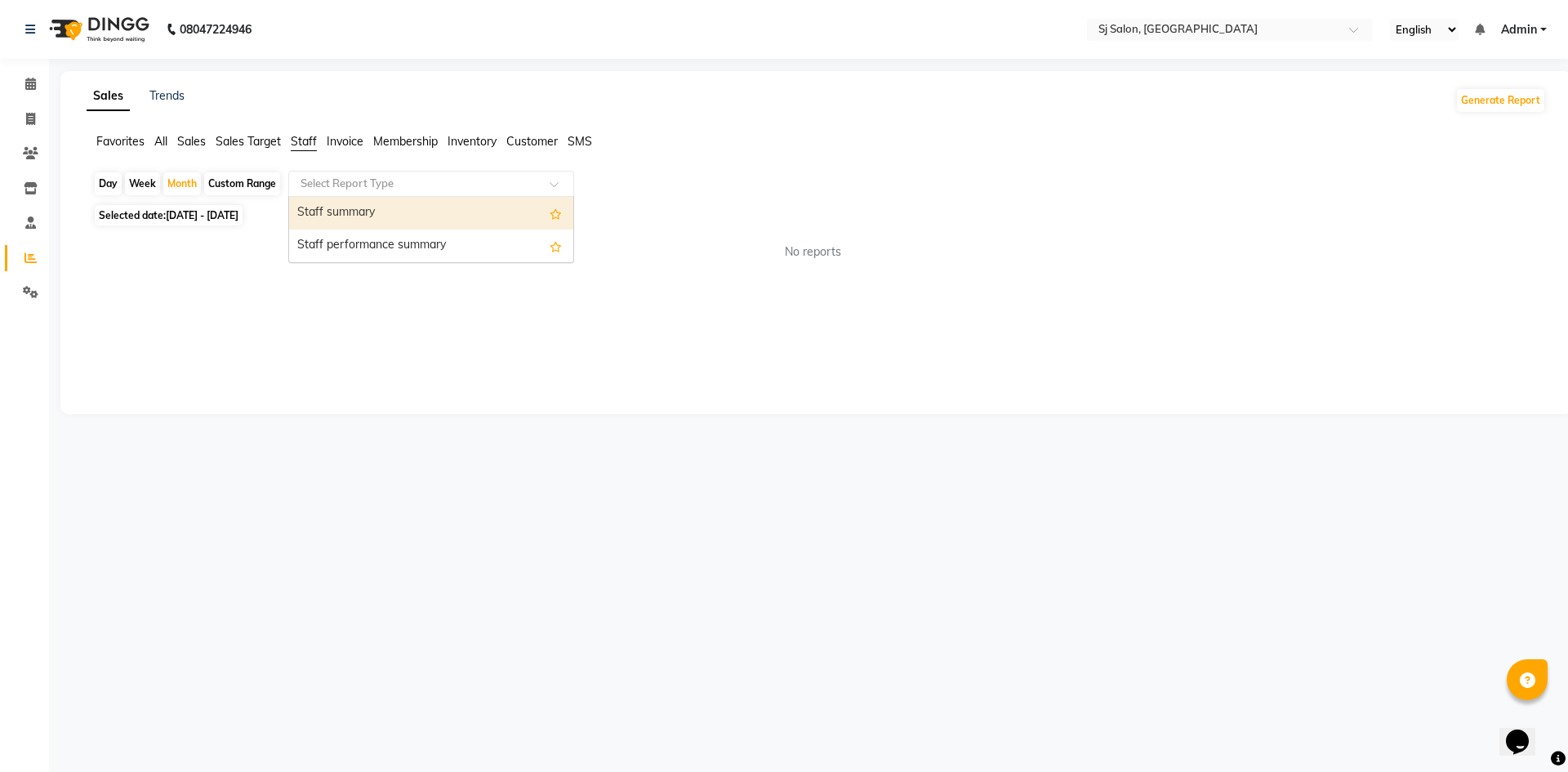
click at [320, 186] on input "text" at bounding box center [415, 183] width 235 height 16
click at [326, 208] on div "Staff summary" at bounding box center [431, 213] width 284 height 32
select select "pdf"
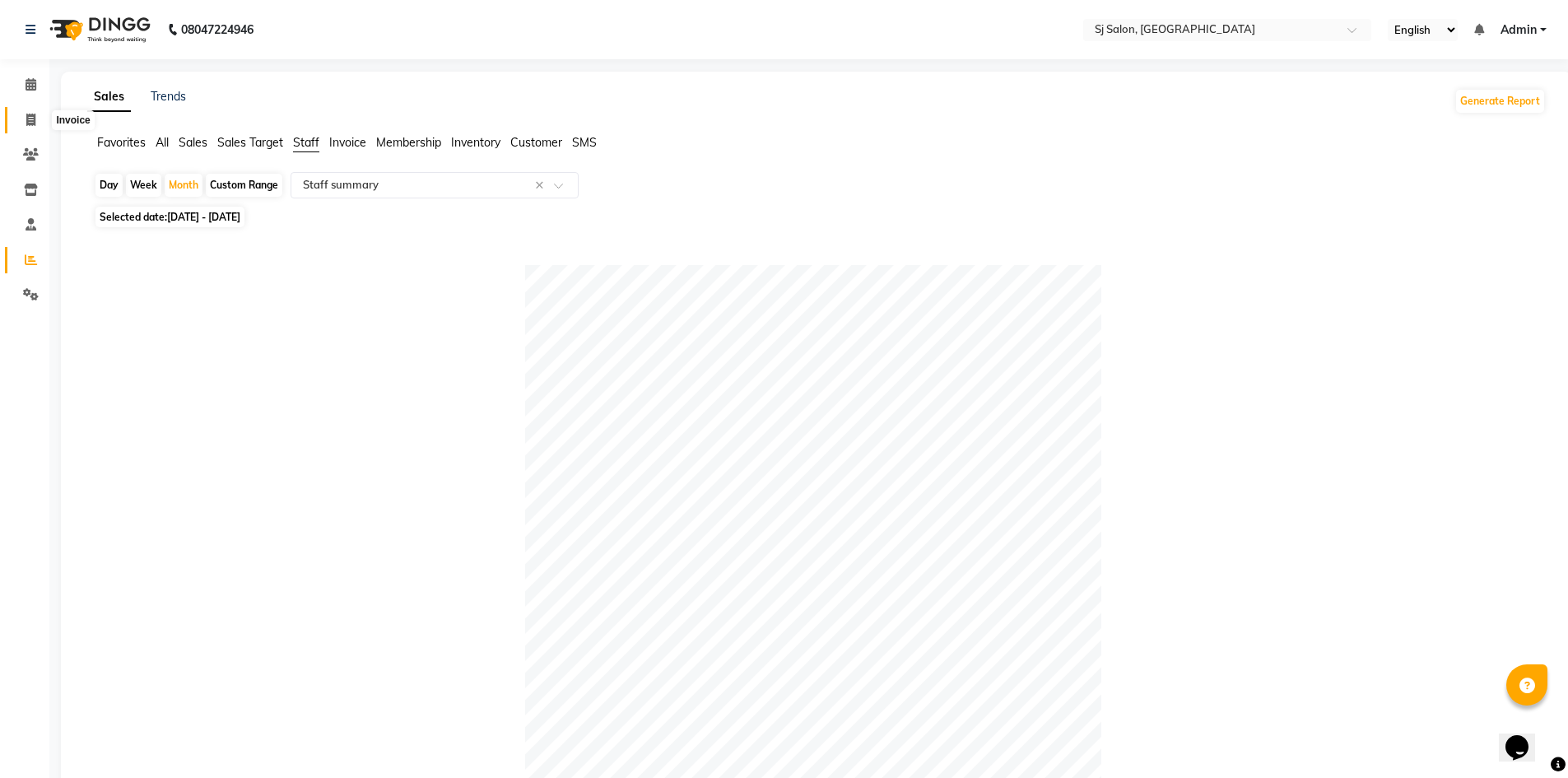
click at [27, 116] on icon at bounding box center [31, 120] width 9 height 13
select select "8616"
select select "service"
